Goal: Transaction & Acquisition: Download file/media

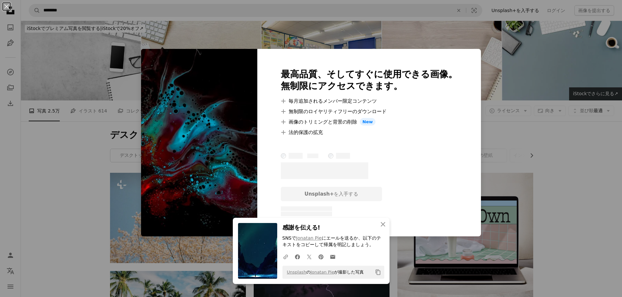
scroll to position [457, 0]
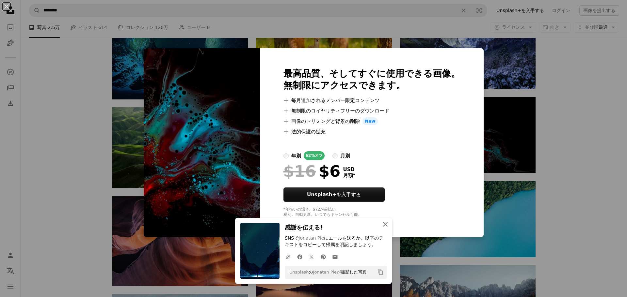
click at [383, 223] on icon "An X shape" at bounding box center [385, 225] width 8 height 8
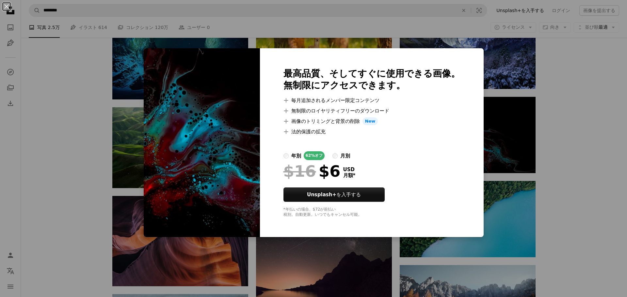
click at [546, 130] on div "An X shape 最高品質、そしてすぐに使用できる画像。 無制限にアクセスできます。 A plus sign 毎月追加されるメンバー限定コンテンツ A p…" at bounding box center [313, 148] width 627 height 297
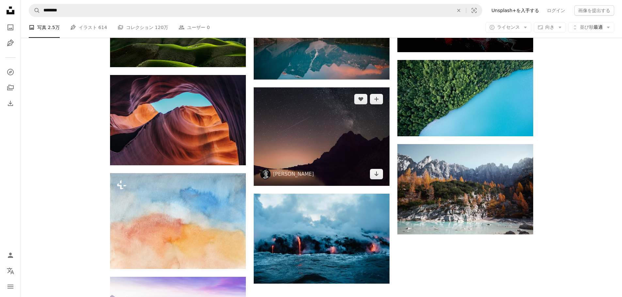
scroll to position [588, 0]
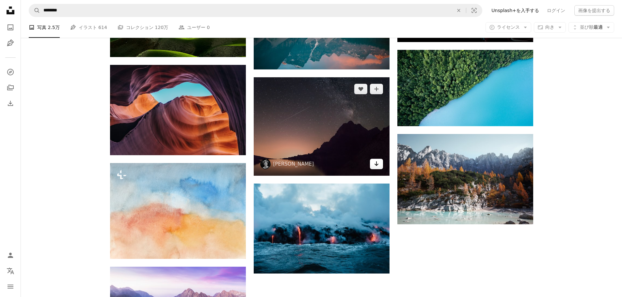
click at [381, 164] on link "Arrow pointing down" at bounding box center [376, 164] width 13 height 10
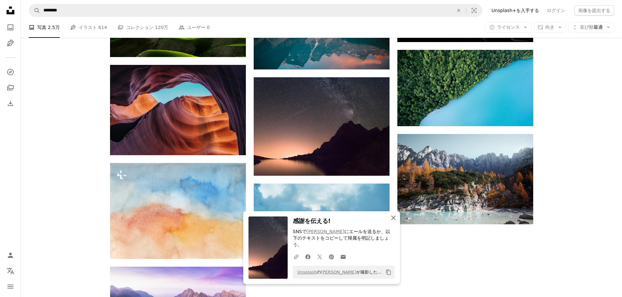
click at [395, 222] on icon "An X shape" at bounding box center [394, 218] width 8 height 8
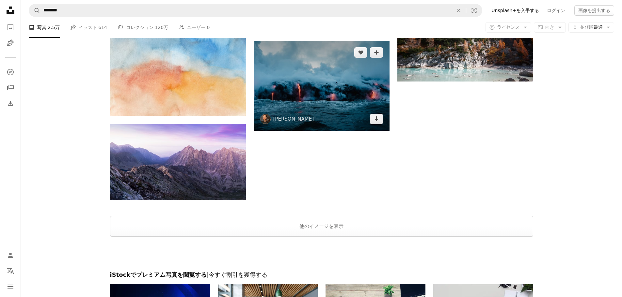
scroll to position [784, 0]
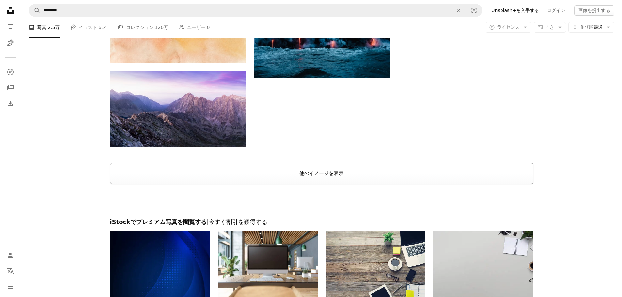
click at [326, 176] on button "他のイメージを表示" at bounding box center [321, 173] width 423 height 21
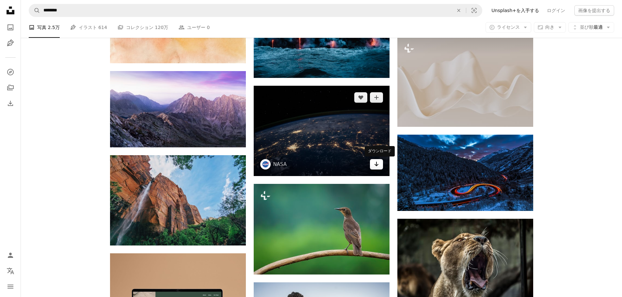
click at [375, 167] on icon "Arrow pointing down" at bounding box center [376, 164] width 5 height 8
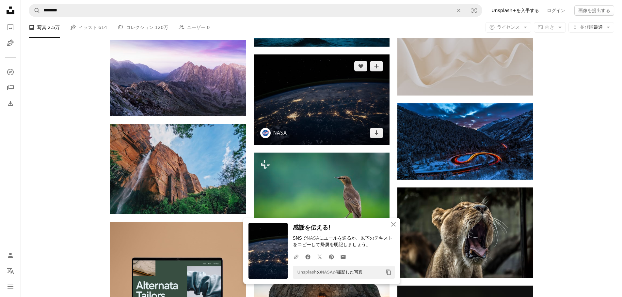
scroll to position [849, 0]
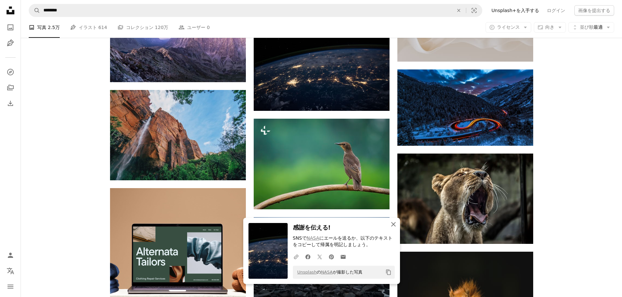
click at [395, 222] on icon "An X shape" at bounding box center [394, 225] width 8 height 8
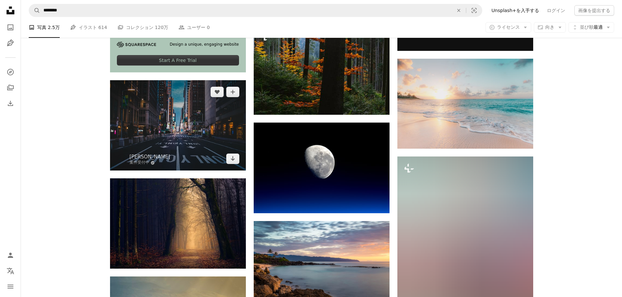
scroll to position [1143, 0]
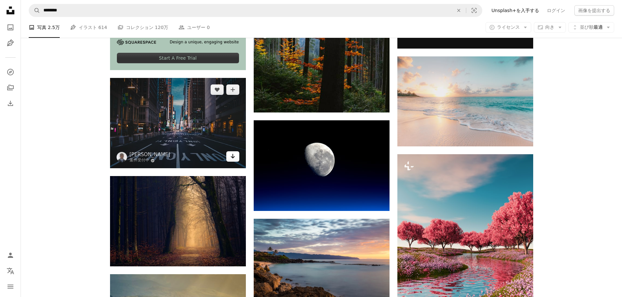
click at [231, 158] on icon "Arrow pointing down" at bounding box center [232, 156] width 5 height 8
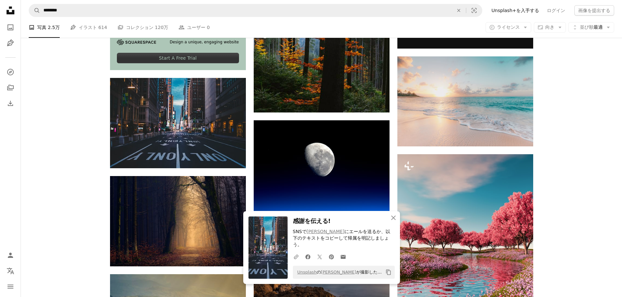
click at [569, 147] on div "Plus sign for Unsplash+ A heart A plus sign [PERSON_NAME] 向け A lock ダウンロード A he…" at bounding box center [321, 147] width 601 height 2235
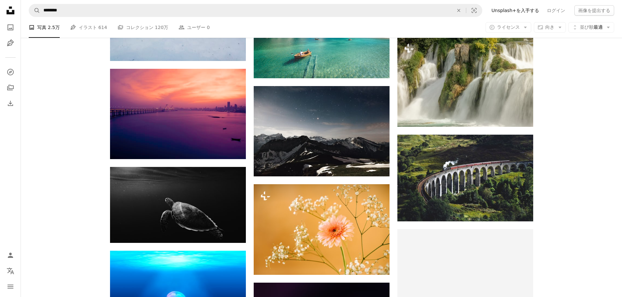
scroll to position [1633, 0]
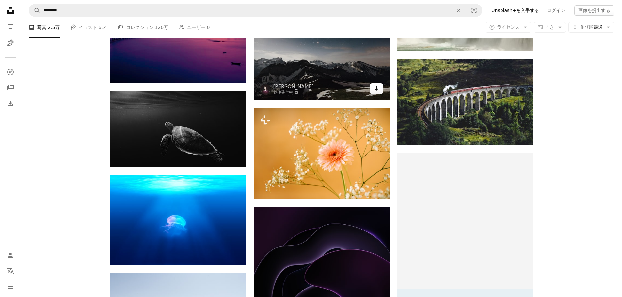
click at [378, 90] on icon "Arrow pointing down" at bounding box center [376, 89] width 5 height 8
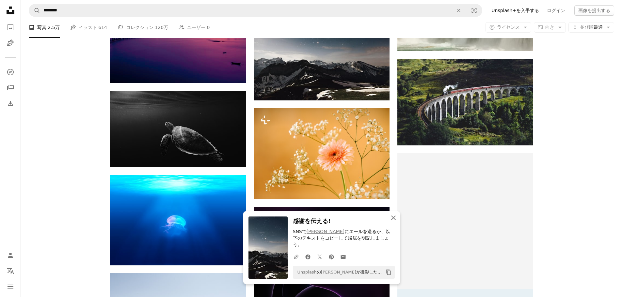
click at [397, 222] on button "An X shape 閉じる" at bounding box center [393, 218] width 13 height 13
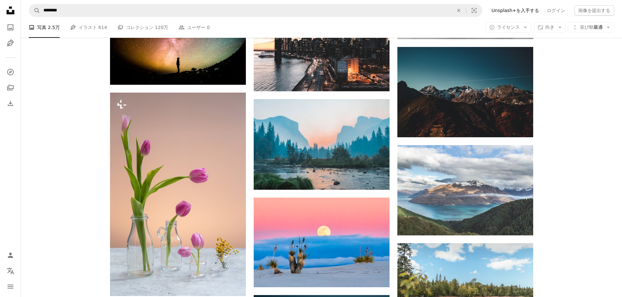
scroll to position [2318, 0]
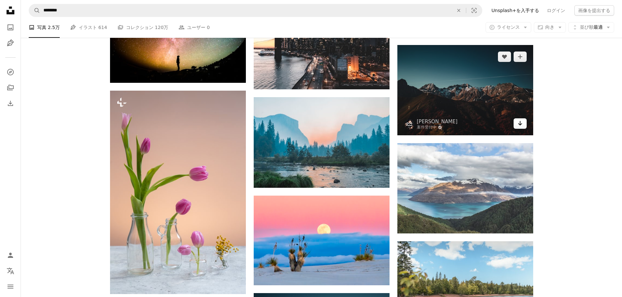
click at [519, 120] on icon "Arrow pointing down" at bounding box center [520, 124] width 5 height 8
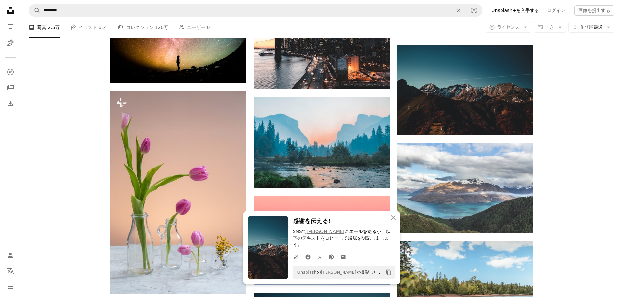
click at [393, 222] on icon "An X shape" at bounding box center [394, 218] width 8 height 8
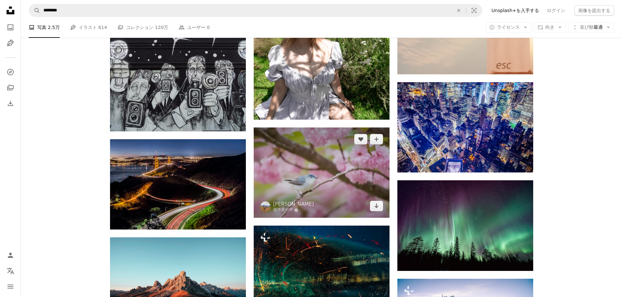
scroll to position [3232, 0]
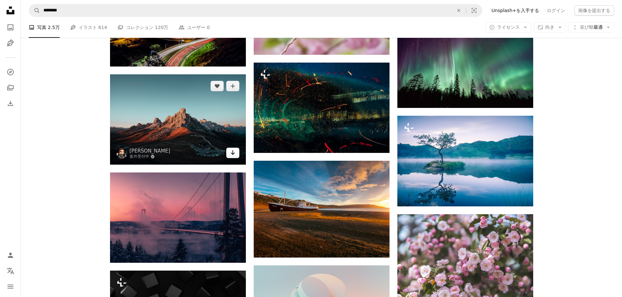
click at [237, 152] on link "Arrow pointing down" at bounding box center [232, 153] width 13 height 10
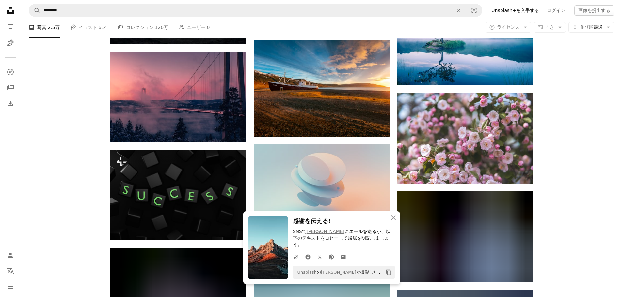
scroll to position [3428, 0]
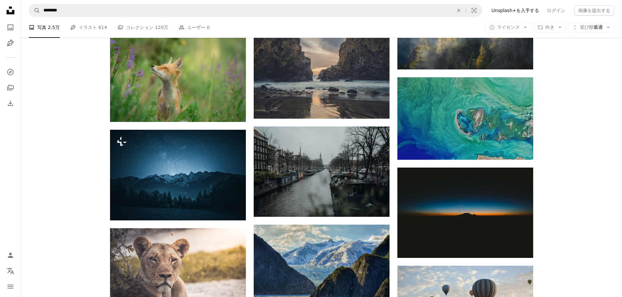
scroll to position [4604, 0]
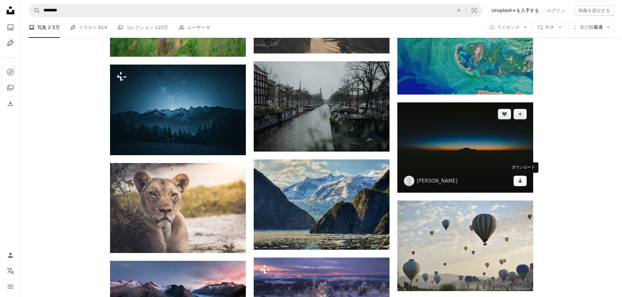
click at [519, 182] on icon "ダウンロード" at bounding box center [520, 181] width 4 height 5
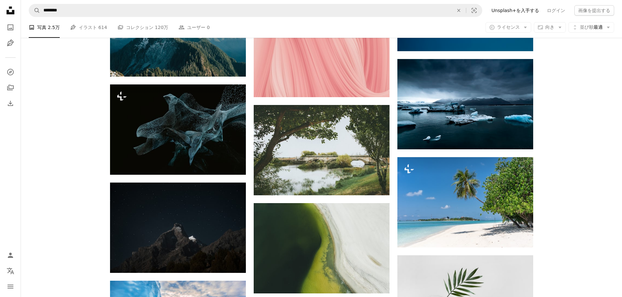
scroll to position [9044, 0]
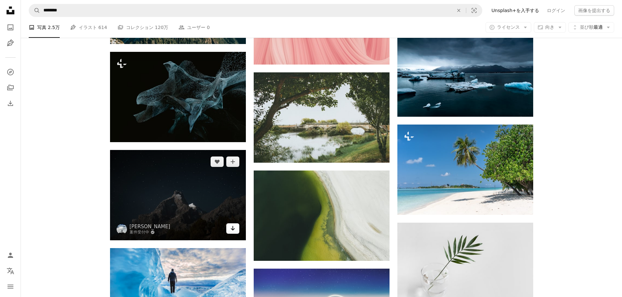
click at [232, 227] on icon "ダウンロード" at bounding box center [233, 228] width 4 height 5
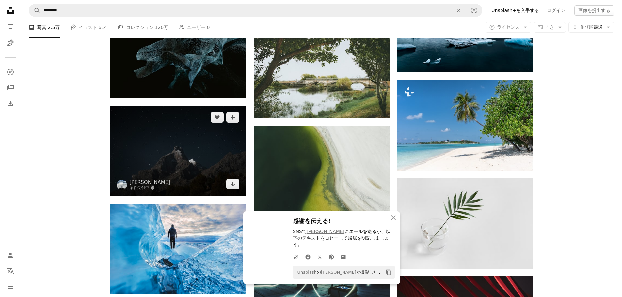
scroll to position [9273, 0]
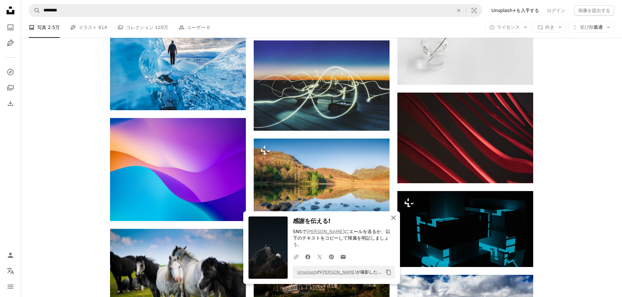
click at [395, 222] on icon "An X shape" at bounding box center [394, 218] width 8 height 8
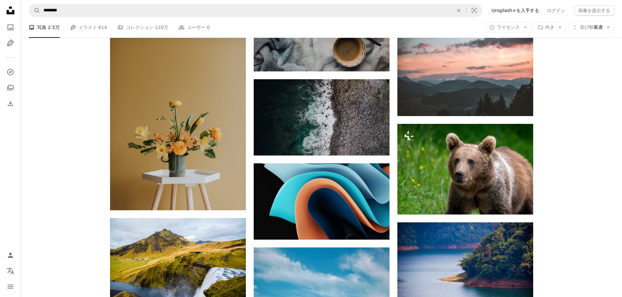
scroll to position [12505, 0]
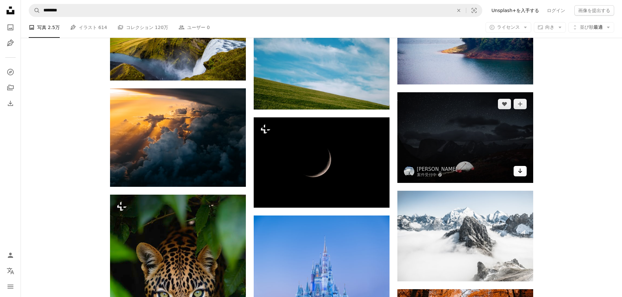
click at [522, 168] on icon "Arrow pointing down" at bounding box center [520, 171] width 5 height 8
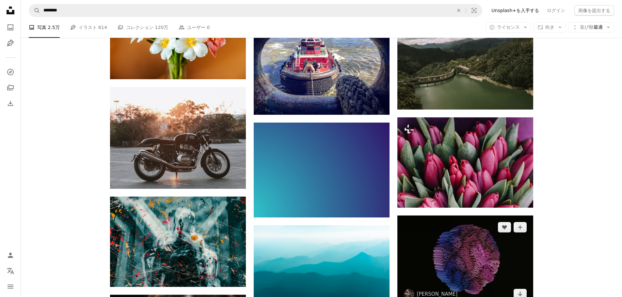
scroll to position [16260, 0]
